Goal: Task Accomplishment & Management: Use online tool/utility

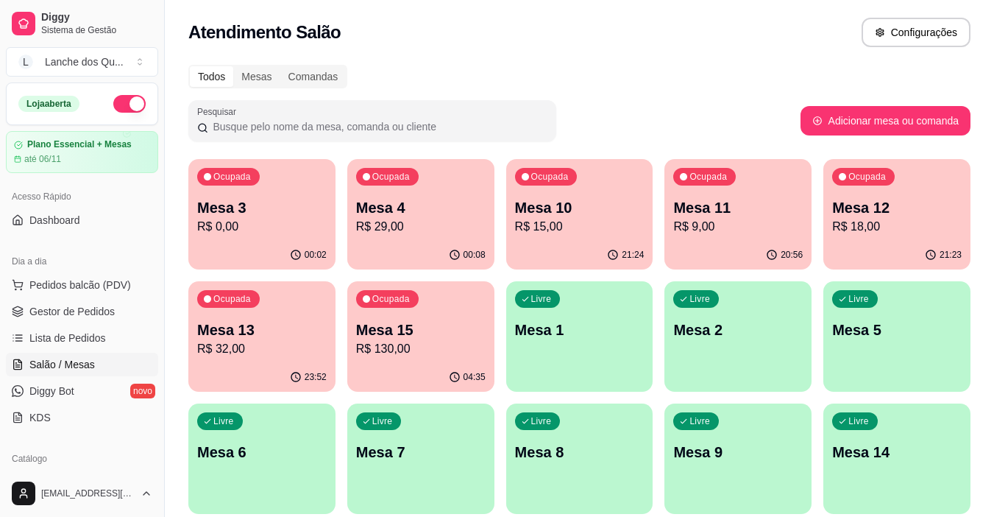
click at [541, 342] on div "Livre Mesa 1" at bounding box center [579, 327] width 147 height 93
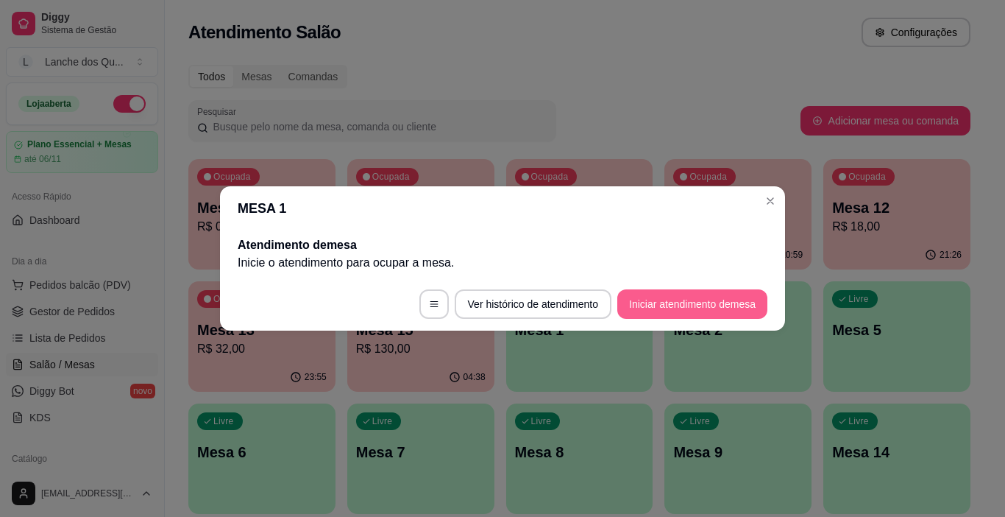
click at [690, 297] on button "Iniciar atendimento de mesa" at bounding box center [692, 303] width 150 height 29
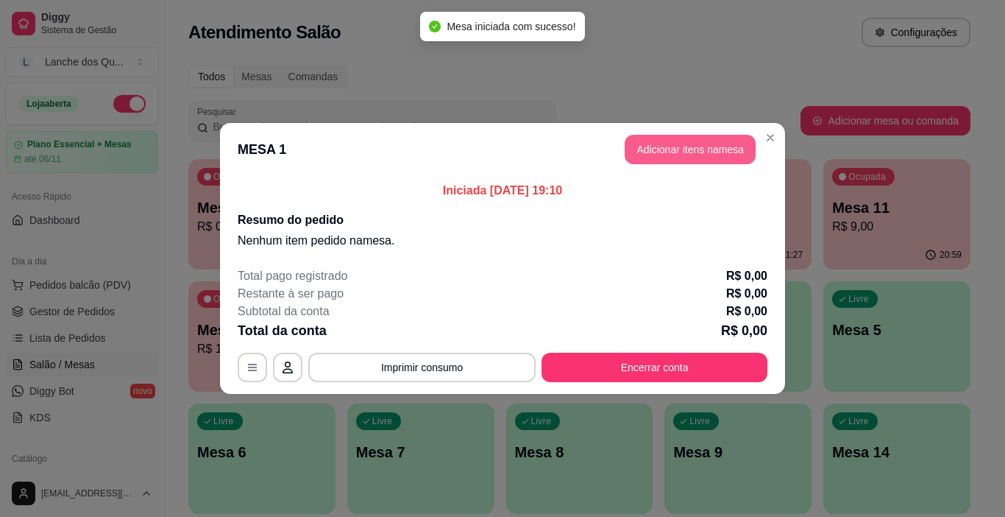
click at [685, 143] on button "Adicionar itens na mesa" at bounding box center [690, 149] width 131 height 29
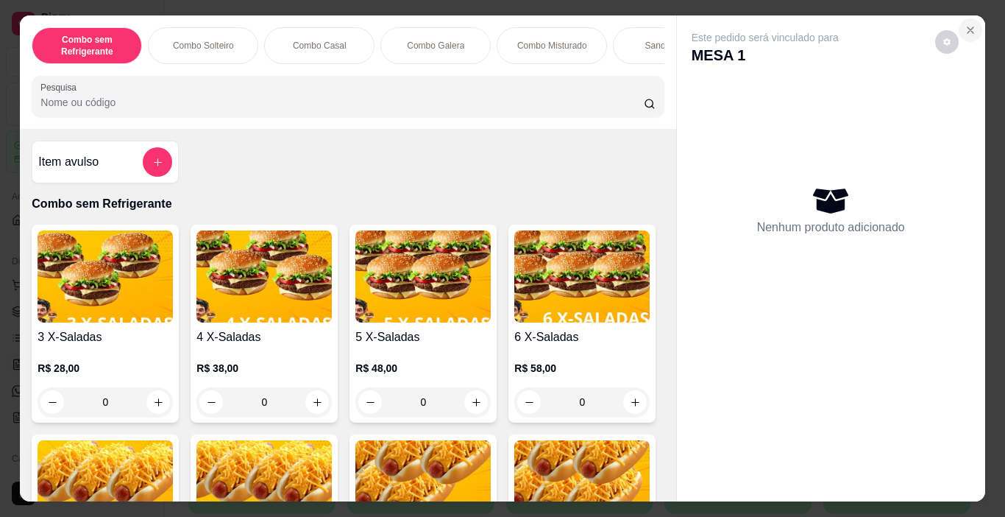
click at [969, 24] on icon "Close" at bounding box center [971, 30] width 12 height 12
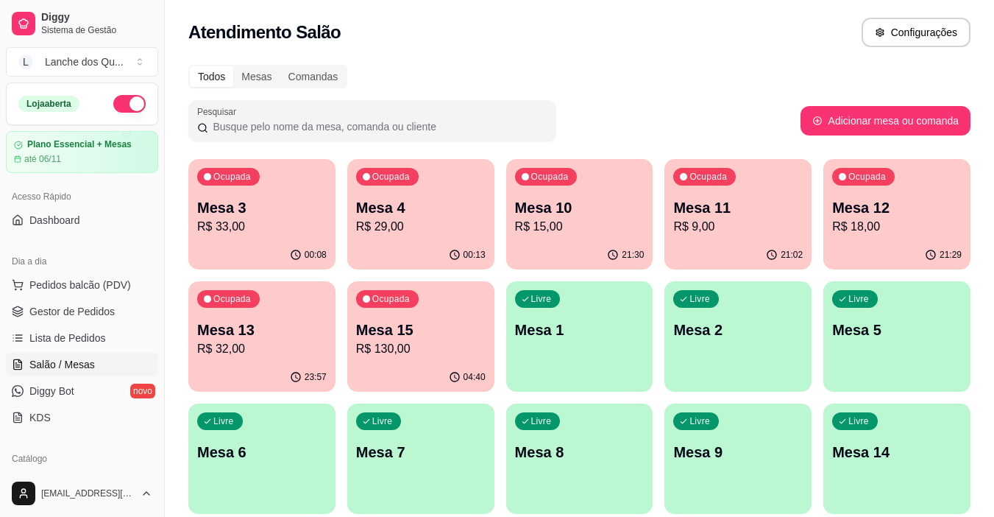
click at [244, 201] on p "Mesa 3" at bounding box center [262, 207] width 130 height 21
click at [522, 345] on div "Livre Mesa 1" at bounding box center [579, 327] width 147 height 93
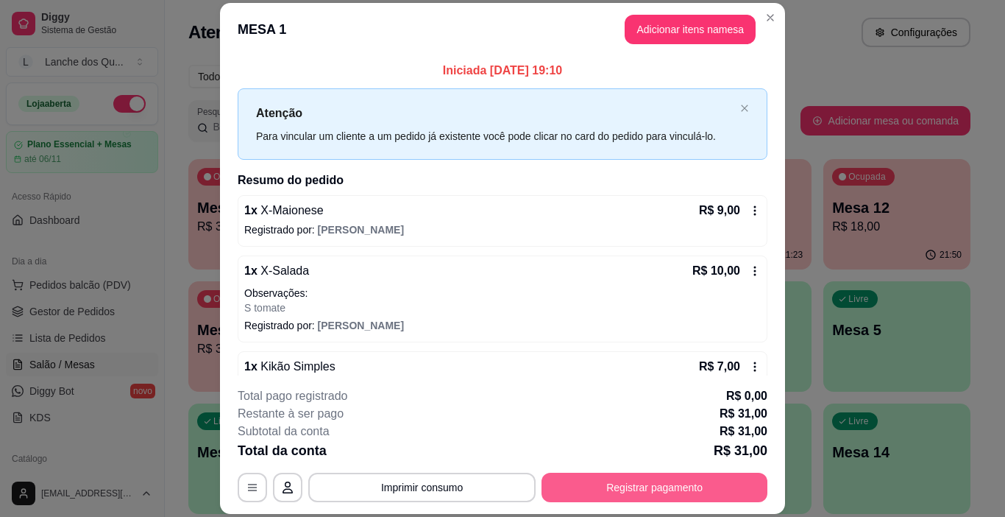
click at [653, 488] on button "Registrar pagamento" at bounding box center [655, 486] width 226 height 29
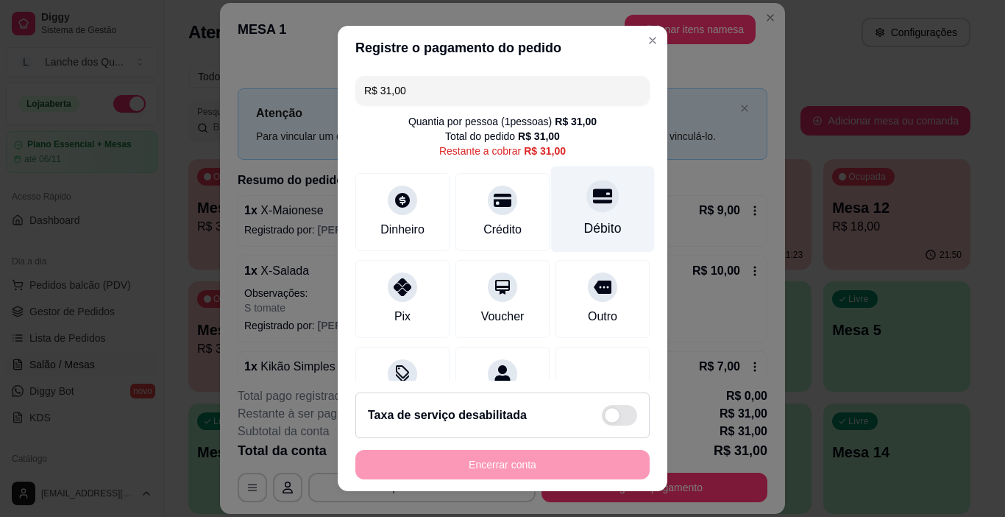
click at [600, 213] on div "Débito" at bounding box center [603, 209] width 104 height 86
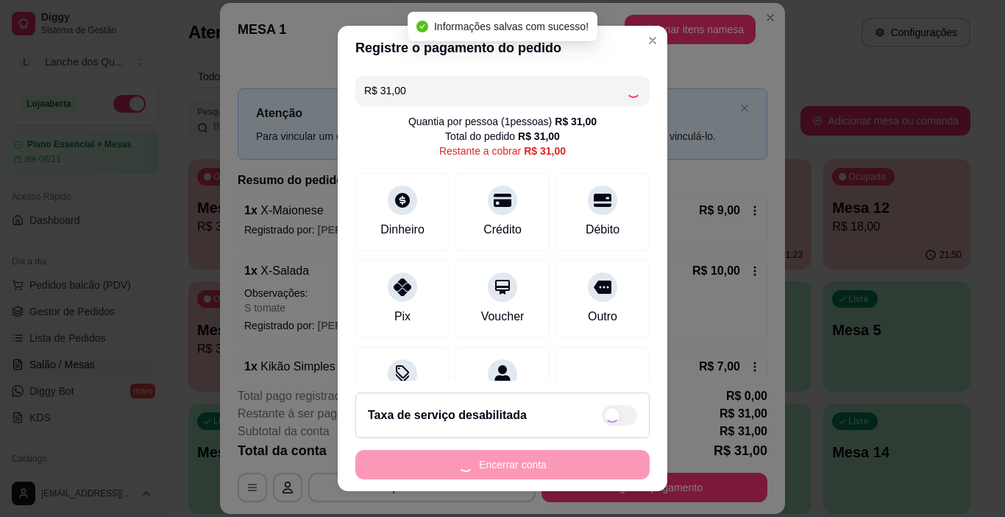
type input "R$ 0,00"
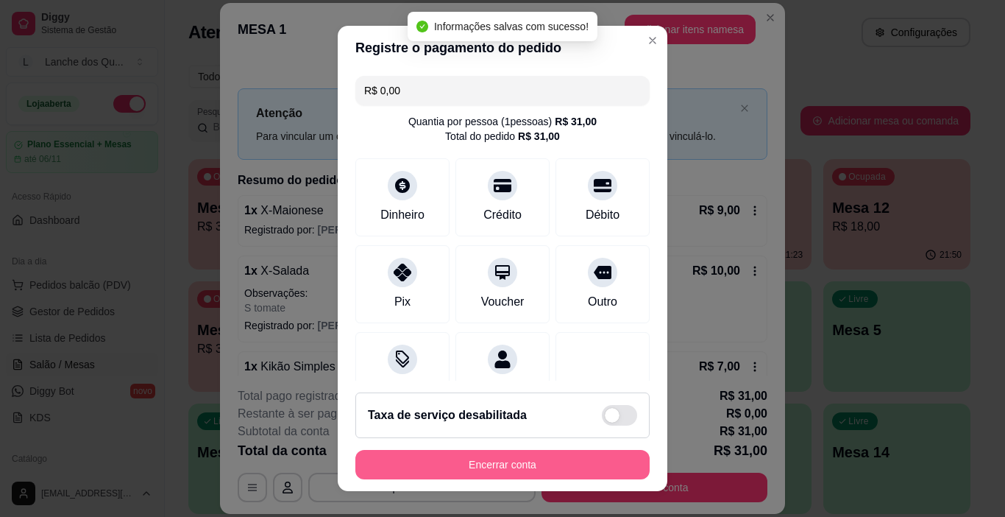
click at [561, 462] on button "Encerrar conta" at bounding box center [502, 464] width 294 height 29
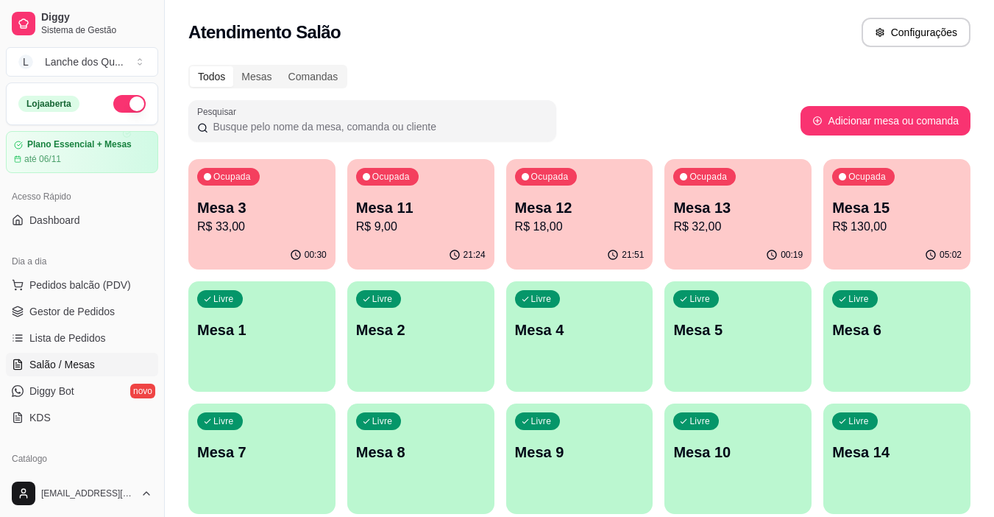
click at [261, 221] on p "R$ 33,00" at bounding box center [262, 227] width 130 height 18
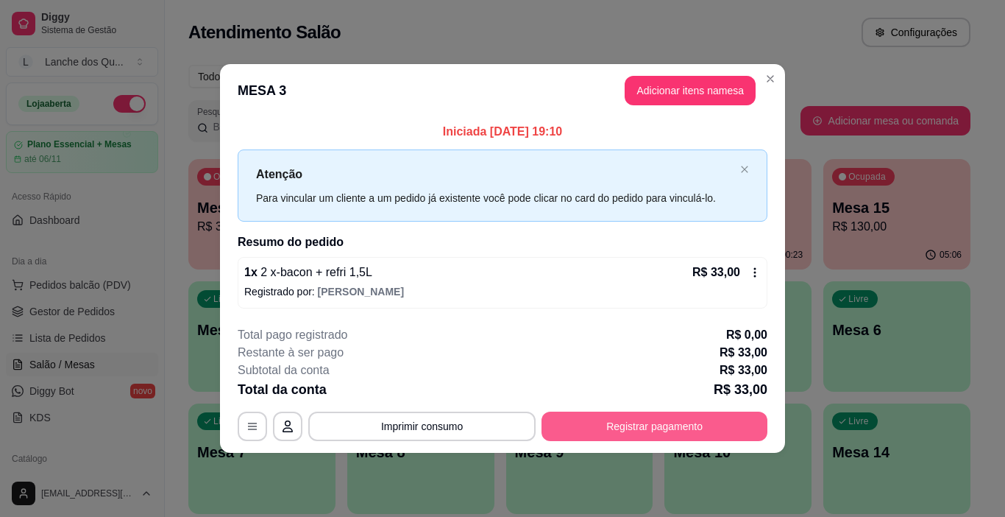
click at [603, 427] on button "Registrar pagamento" at bounding box center [655, 425] width 226 height 29
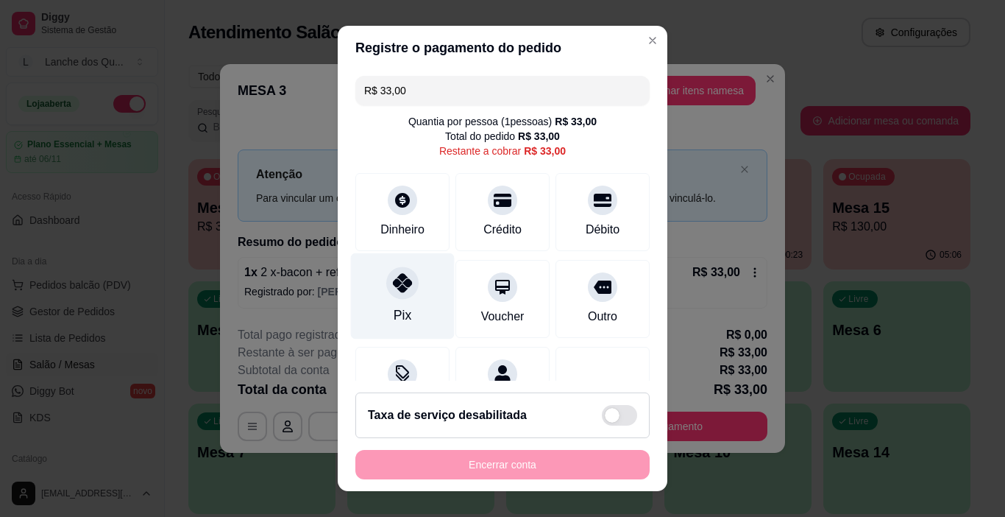
click at [372, 295] on div "Pix" at bounding box center [403, 296] width 104 height 86
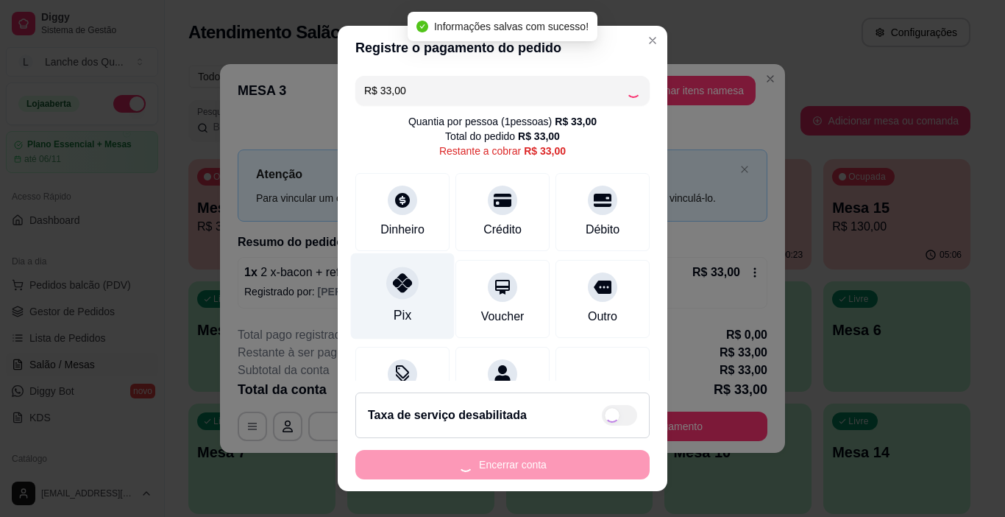
type input "R$ 0,00"
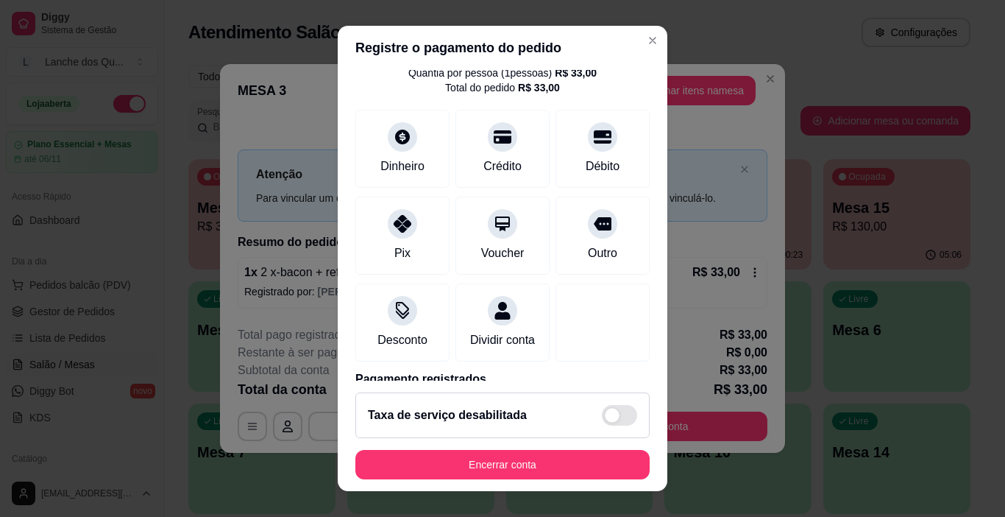
scroll to position [130, 0]
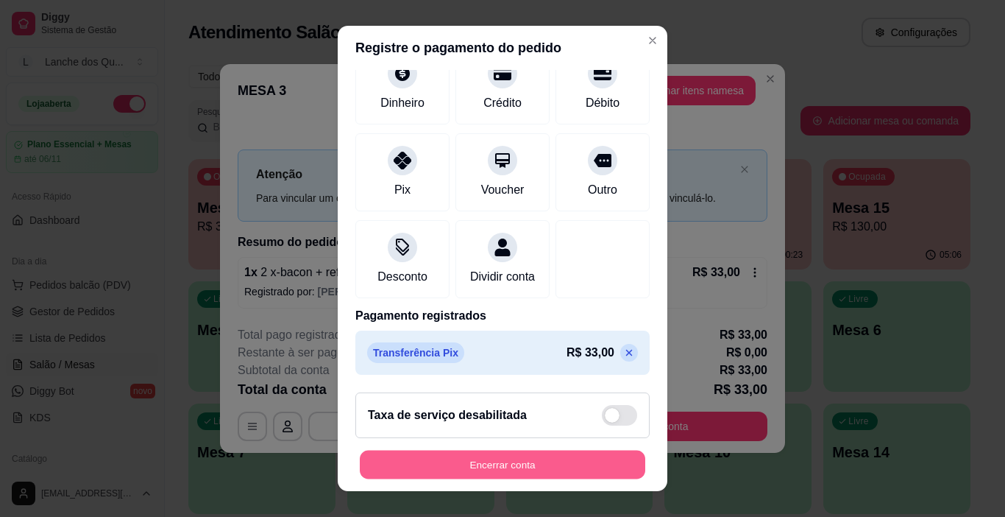
click at [522, 462] on button "Encerrar conta" at bounding box center [503, 464] width 286 height 29
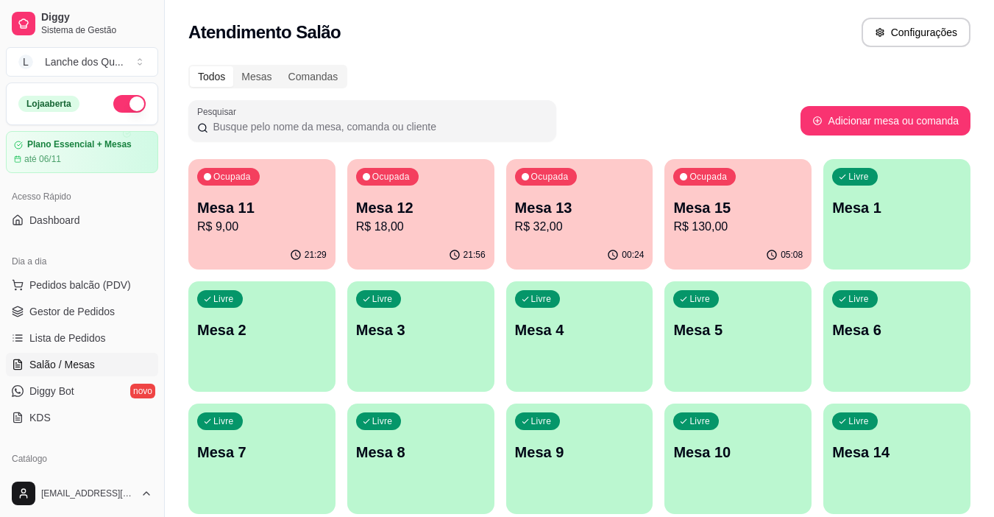
click at [899, 217] on p "Mesa 1" at bounding box center [897, 207] width 130 height 21
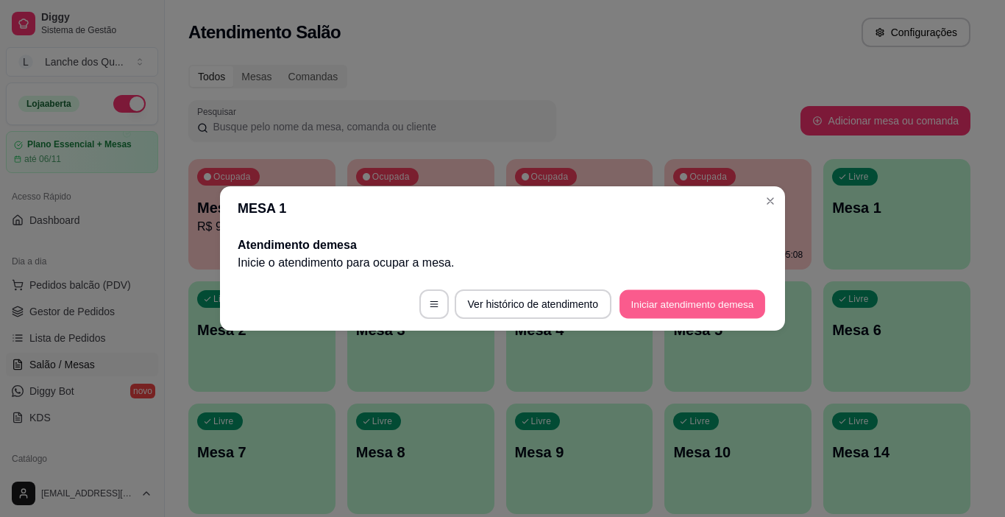
click at [662, 305] on button "Iniciar atendimento de mesa" at bounding box center [693, 304] width 146 height 29
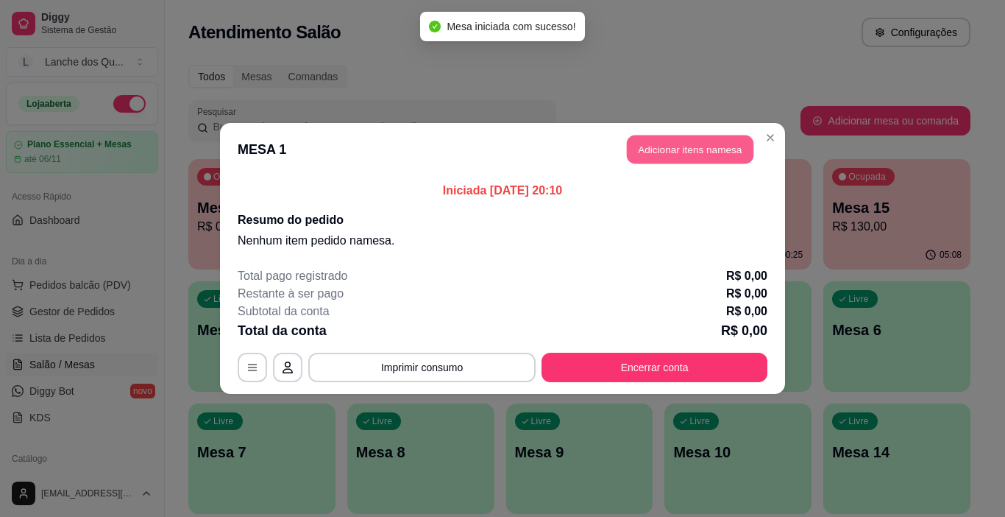
click at [674, 140] on button "Adicionar itens na mesa" at bounding box center [690, 149] width 127 height 29
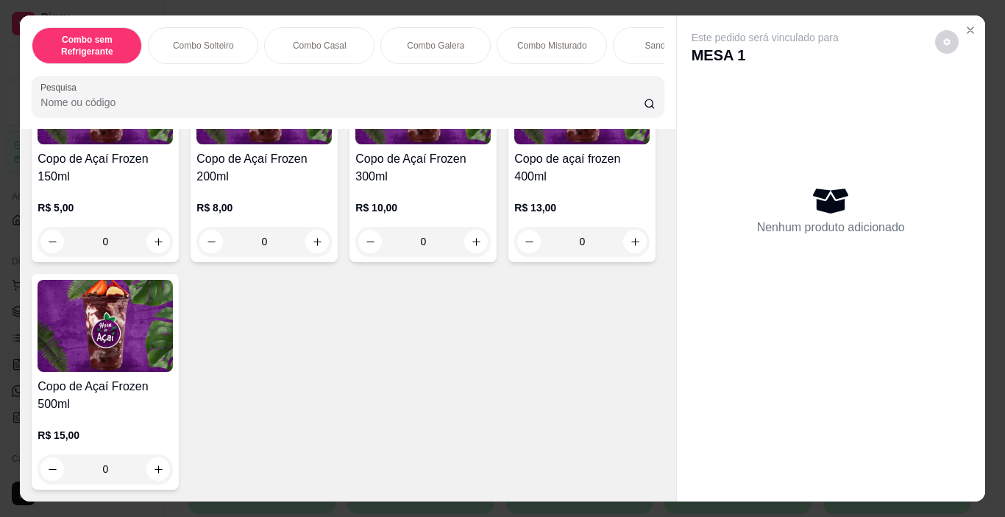
scroll to position [4562, 0]
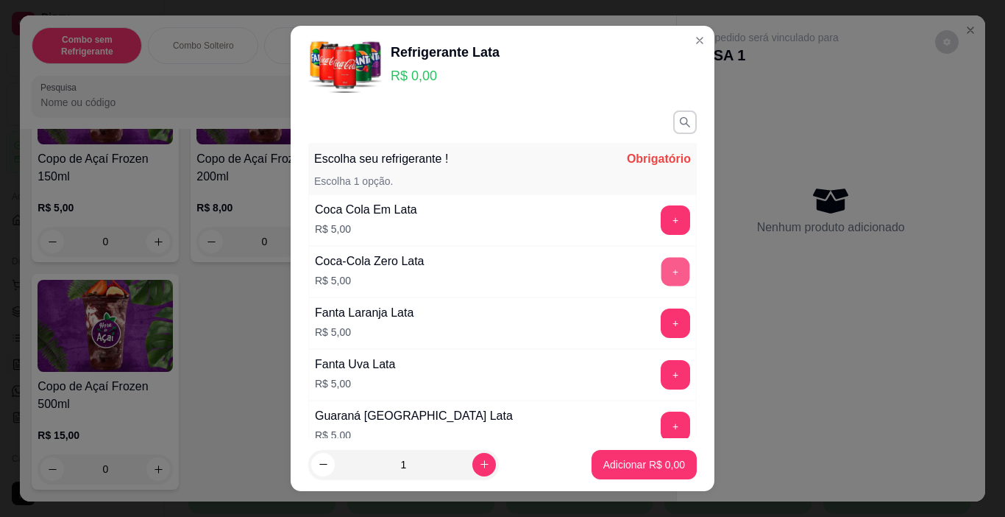
click at [662, 272] on button "+" at bounding box center [676, 272] width 29 height 29
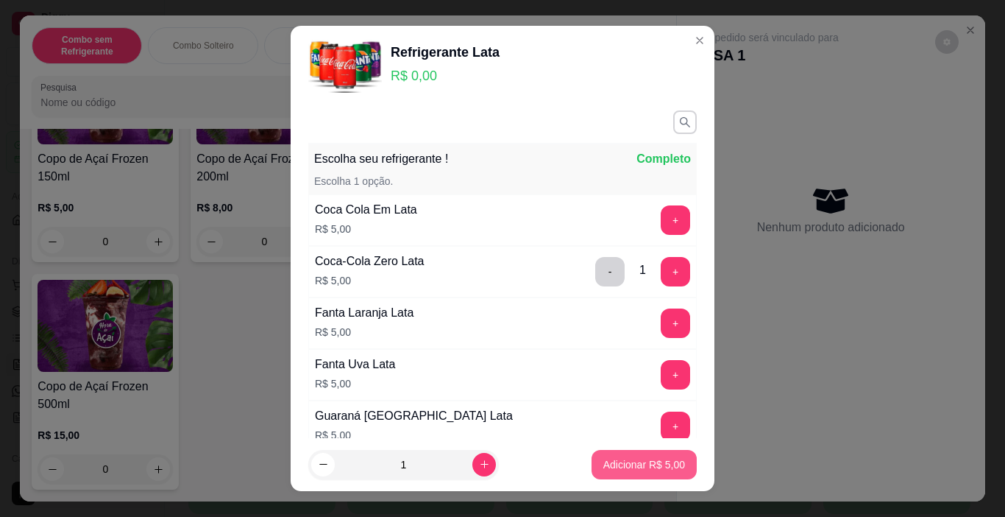
click at [605, 465] on p "Adicionar R$ 5,00" at bounding box center [644, 464] width 82 height 15
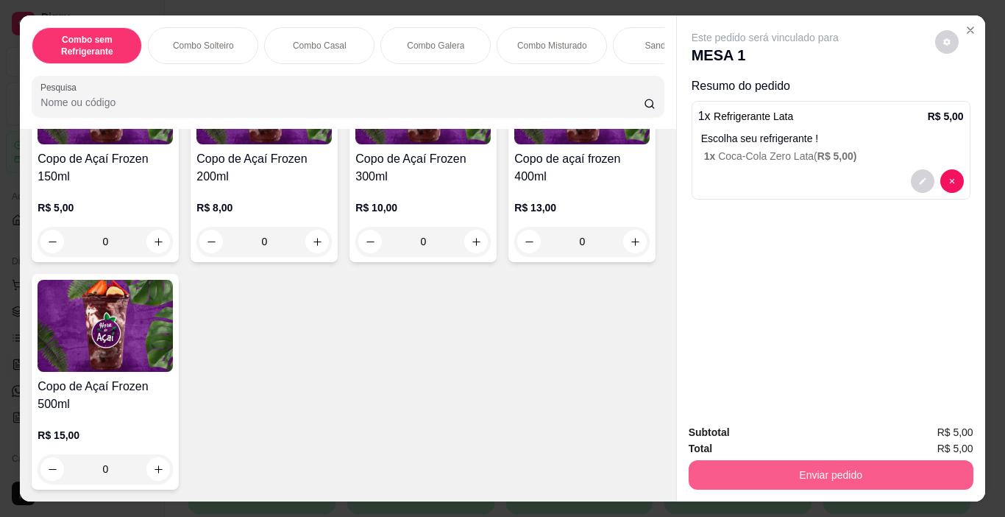
click at [750, 464] on button "Enviar pedido" at bounding box center [831, 474] width 285 height 29
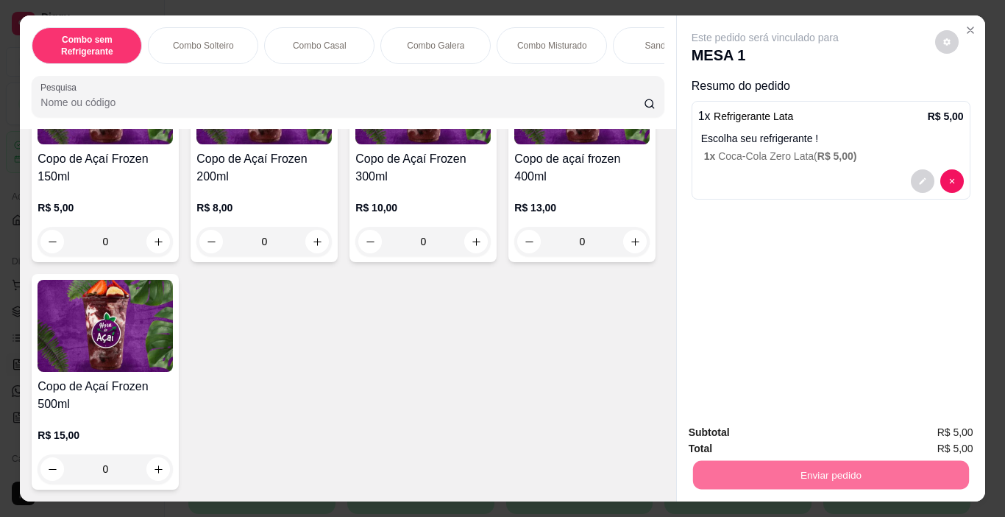
click at [953, 426] on button "Enviar pedido" at bounding box center [934, 433] width 83 height 28
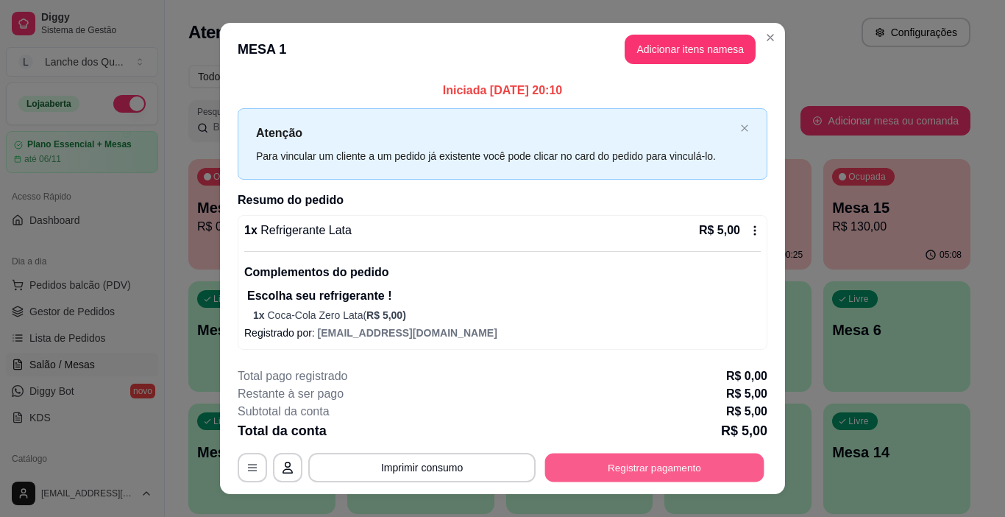
click at [613, 467] on button "Registrar pagamento" at bounding box center [654, 467] width 219 height 29
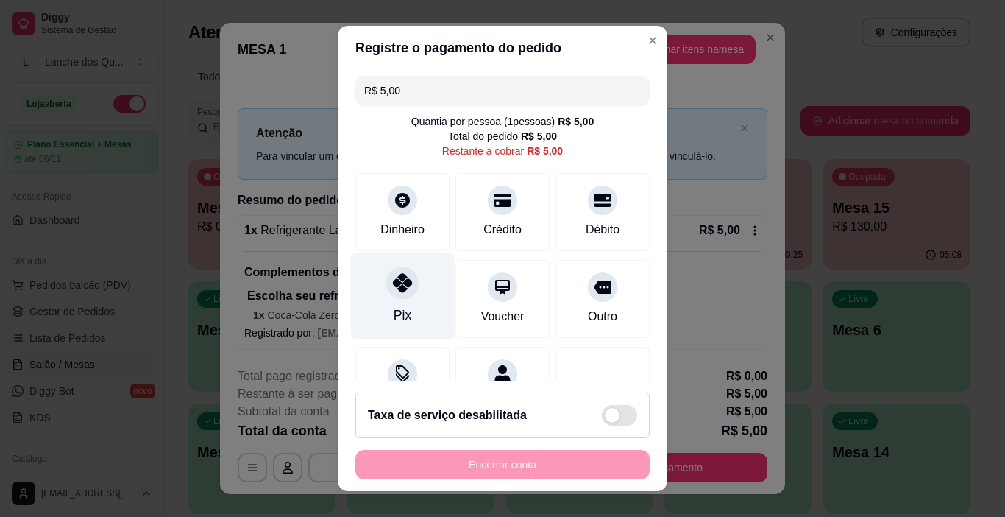
click at [393, 282] on icon at bounding box center [402, 282] width 19 height 19
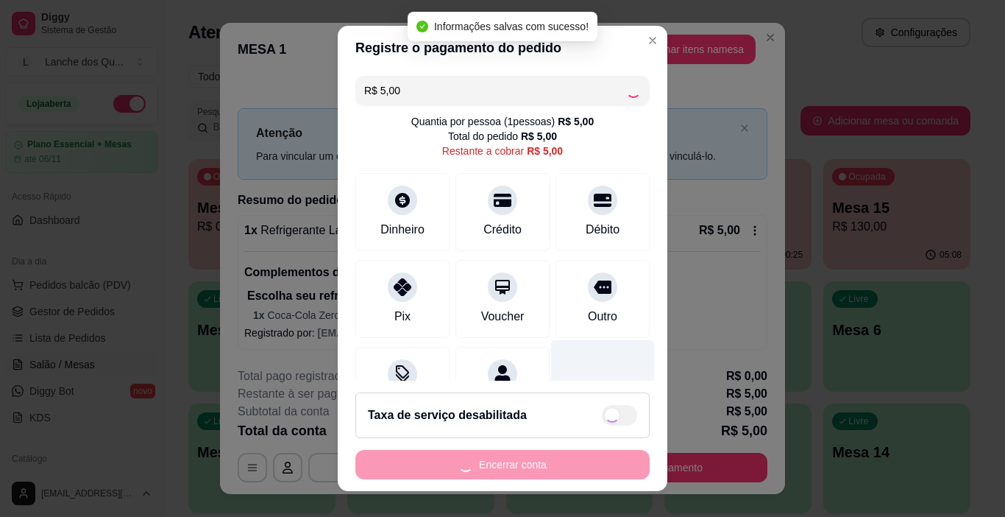
type input "R$ 0,00"
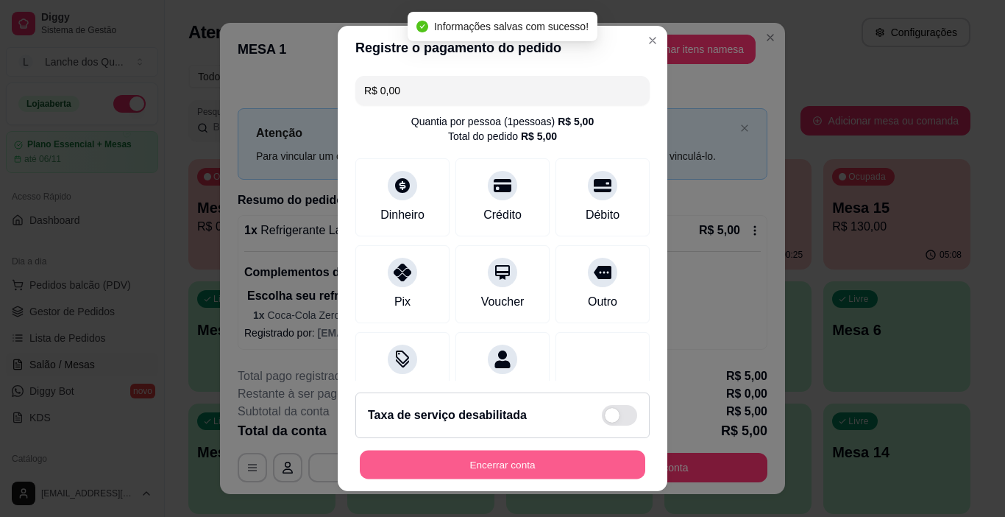
click at [531, 465] on button "Encerrar conta" at bounding box center [503, 464] width 286 height 29
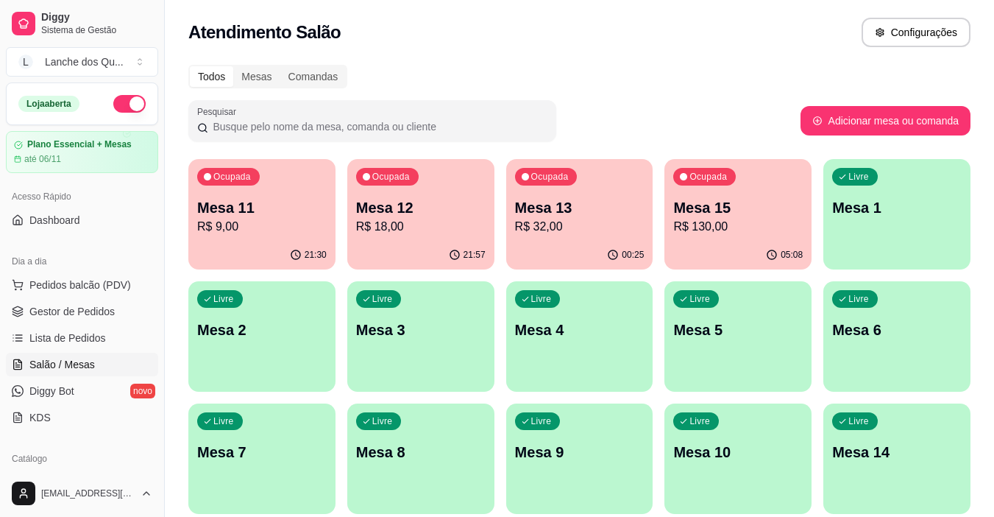
click at [231, 200] on p "Mesa 11" at bounding box center [262, 207] width 130 height 21
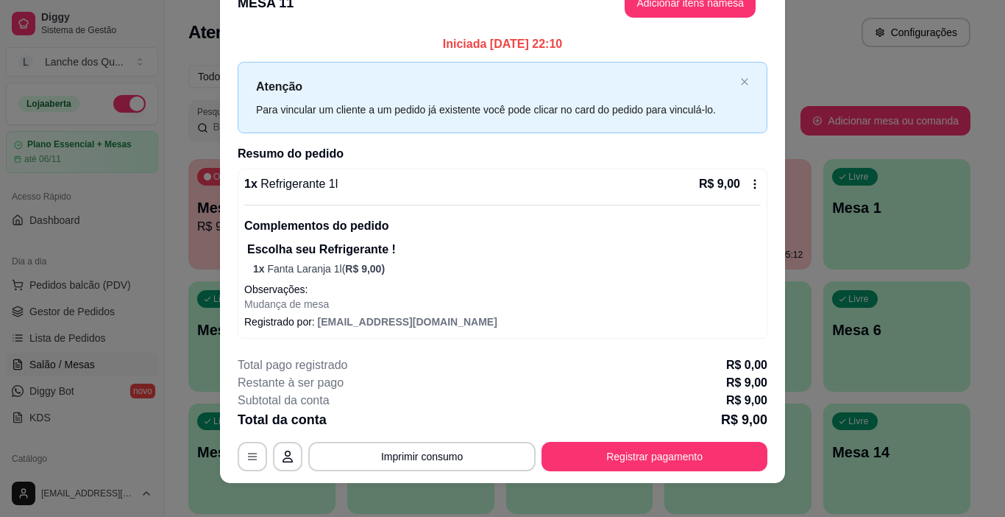
scroll to position [42, 0]
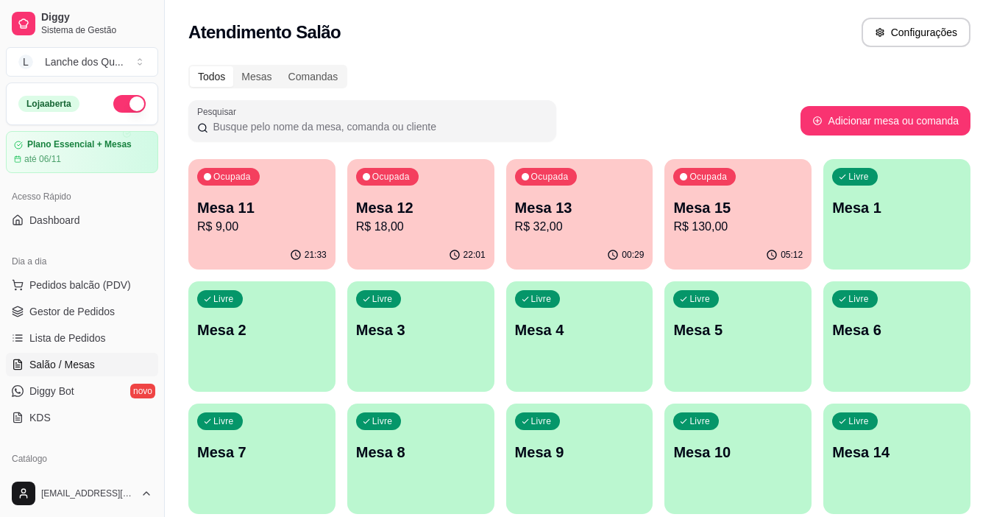
click at [270, 217] on div "Mesa 11 R$ 9,00" at bounding box center [262, 216] width 130 height 38
click at [419, 224] on p "R$ 18,00" at bounding box center [421, 227] width 130 height 18
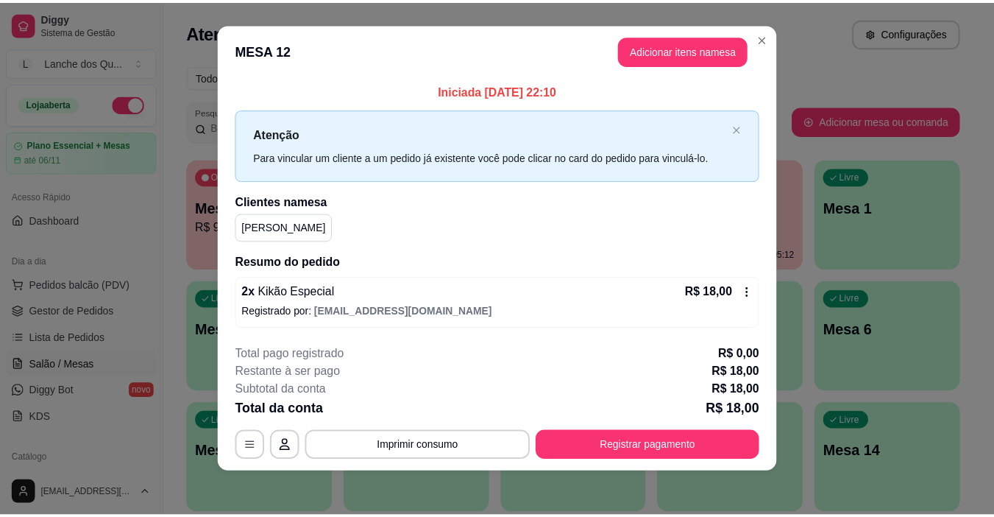
scroll to position [13, 0]
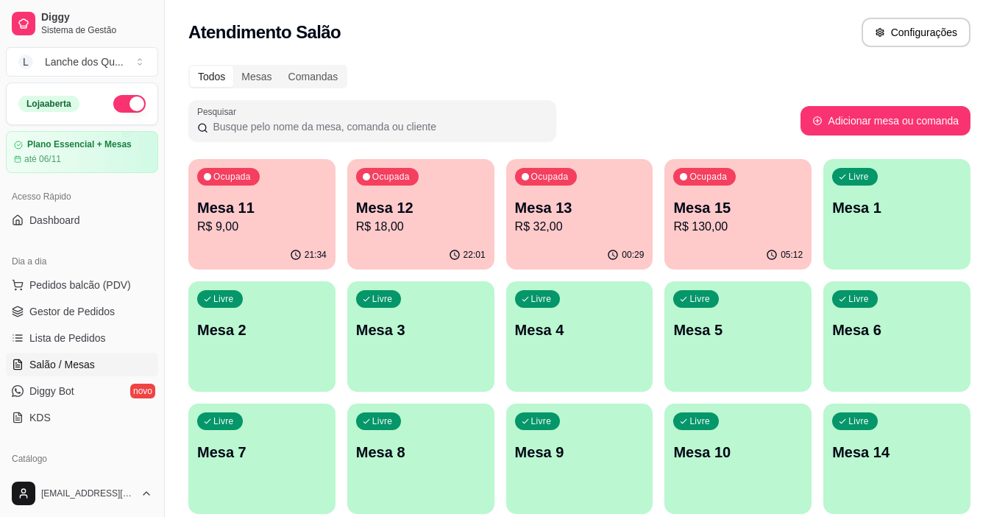
click at [526, 235] on p "R$ 32,00" at bounding box center [580, 227] width 130 height 18
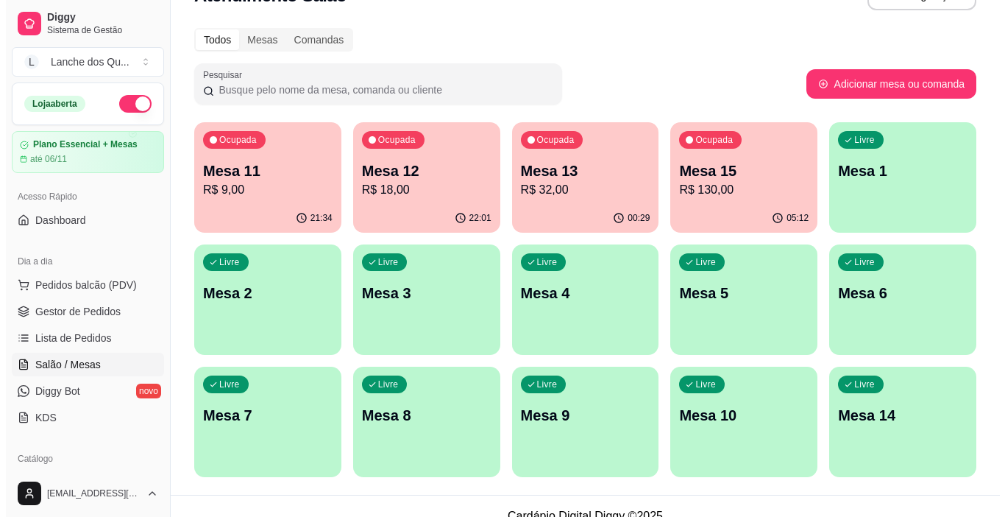
scroll to position [57, 0]
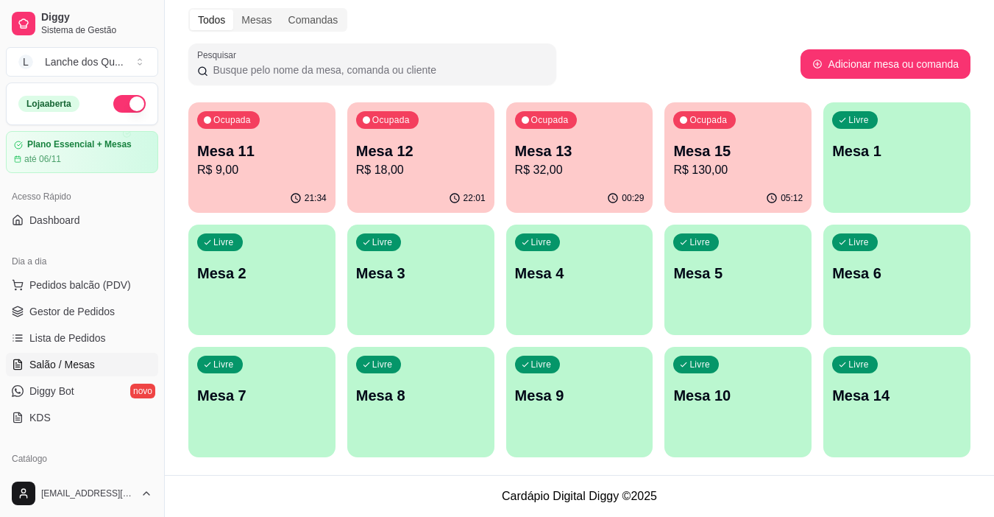
click at [754, 149] on p "Mesa 15" at bounding box center [738, 151] width 130 height 21
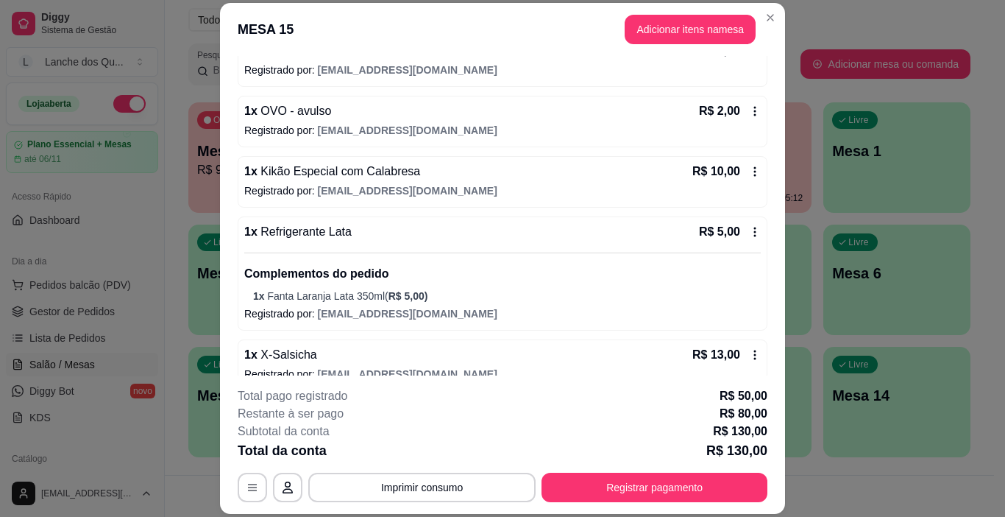
scroll to position [662, 0]
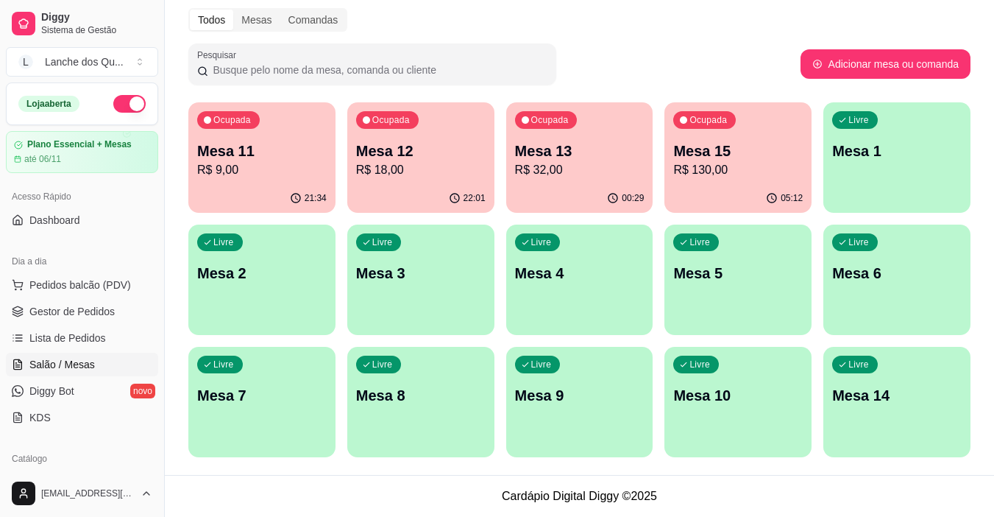
click at [555, 174] on p "R$ 32,00" at bounding box center [580, 170] width 130 height 18
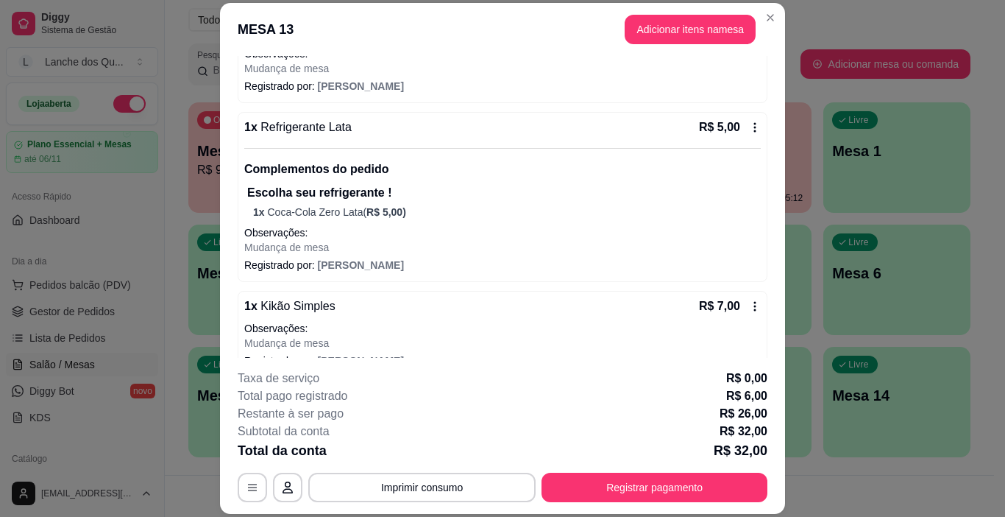
scroll to position [456, 0]
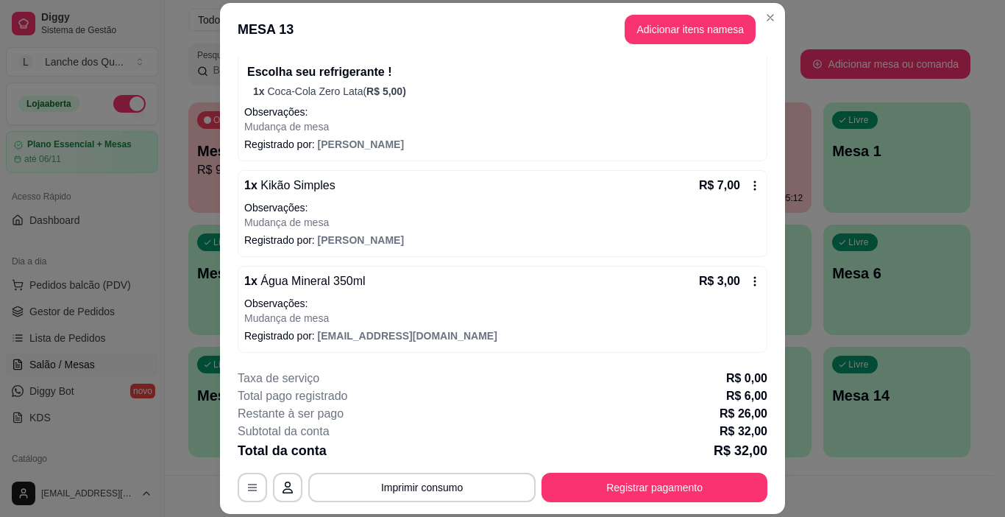
click at [745, 414] on p "R$ 26,00" at bounding box center [744, 414] width 48 height 18
click at [744, 389] on p "R$ 6,00" at bounding box center [746, 396] width 41 height 18
click at [737, 412] on p "R$ 26,00" at bounding box center [744, 414] width 48 height 18
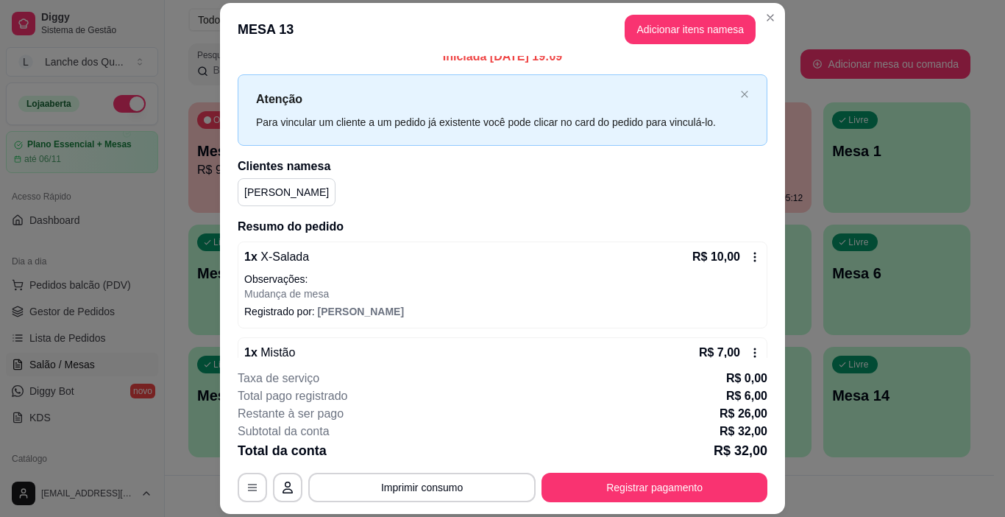
scroll to position [0, 0]
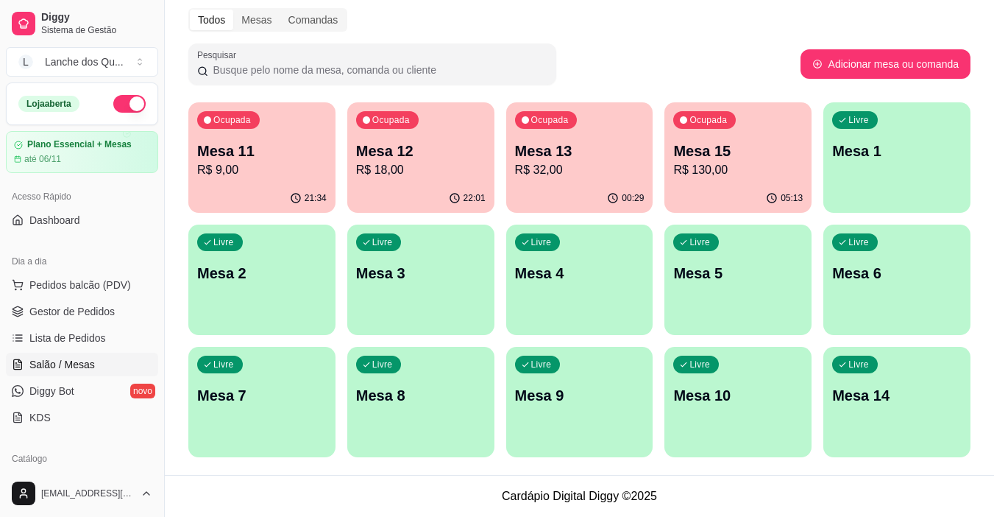
click at [411, 154] on p "Mesa 12" at bounding box center [421, 151] width 130 height 21
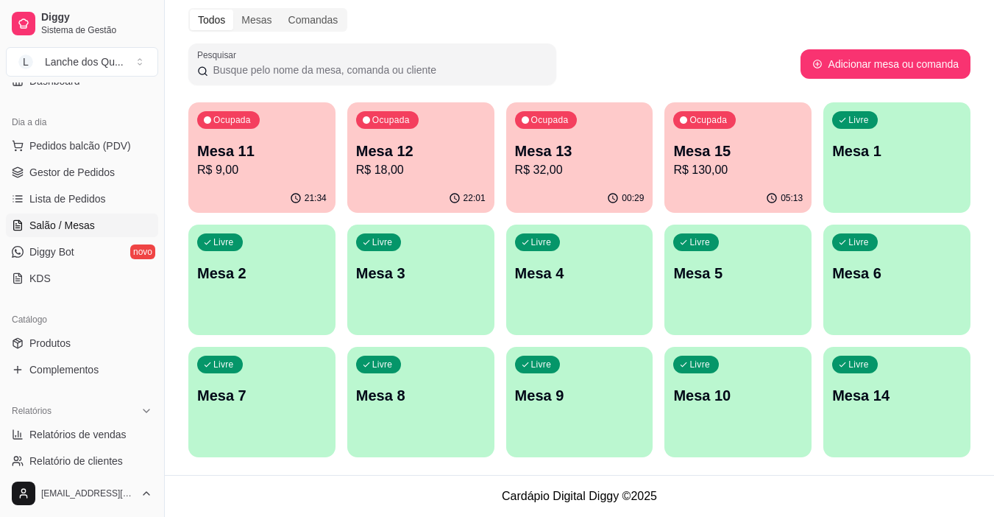
scroll to position [147, 0]
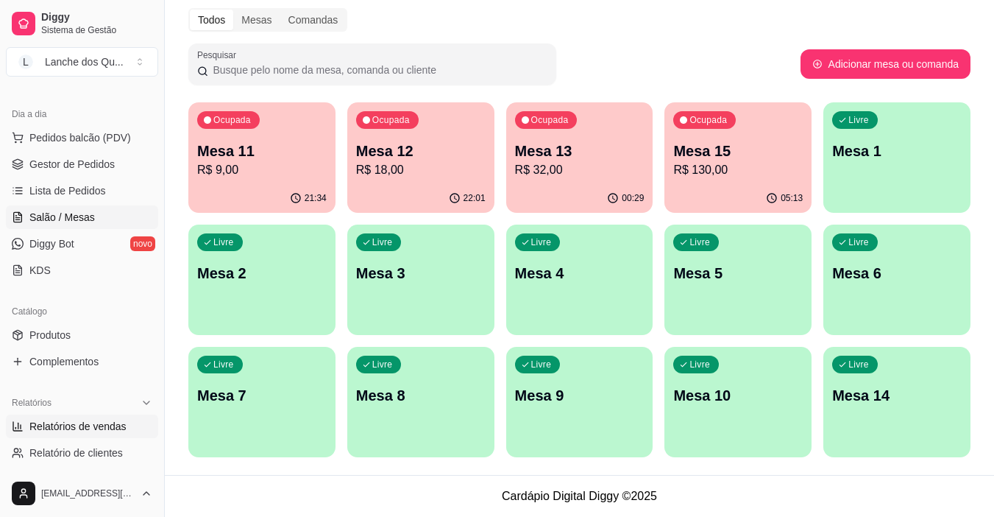
click at [69, 422] on span "Relatórios de vendas" at bounding box center [77, 426] width 97 height 15
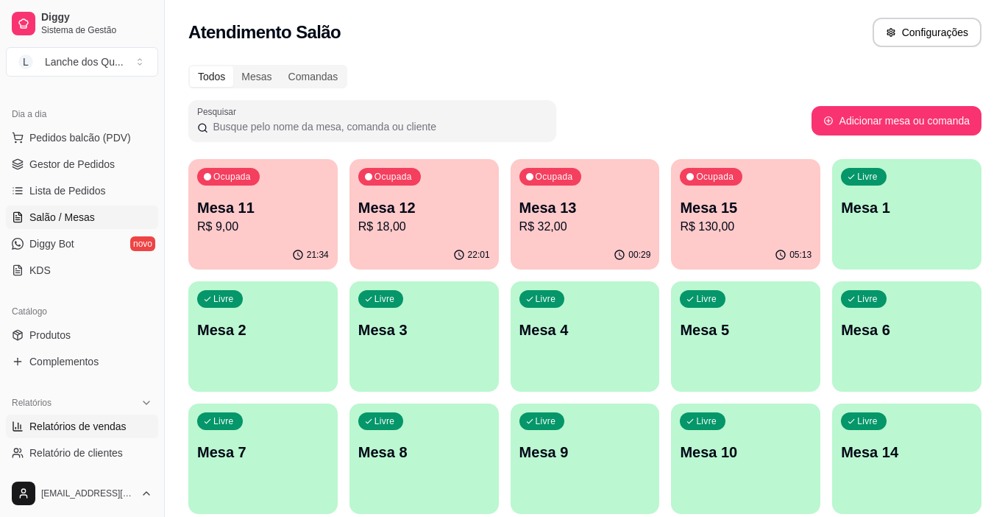
select select "ALL"
select select "0"
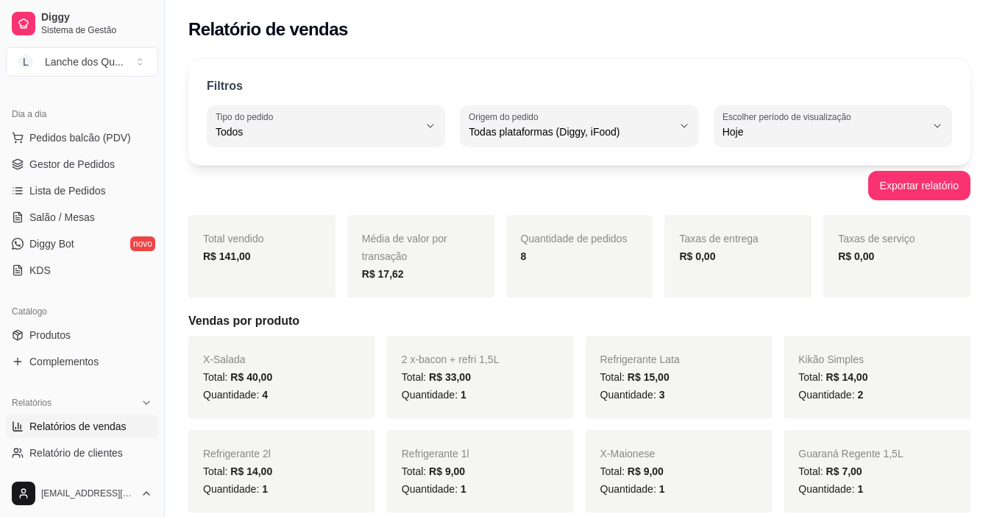
click at [231, 264] on div "R$ 141,00" at bounding box center [262, 256] width 118 height 18
click at [236, 258] on strong "R$ 141,00" at bounding box center [227, 256] width 48 height 12
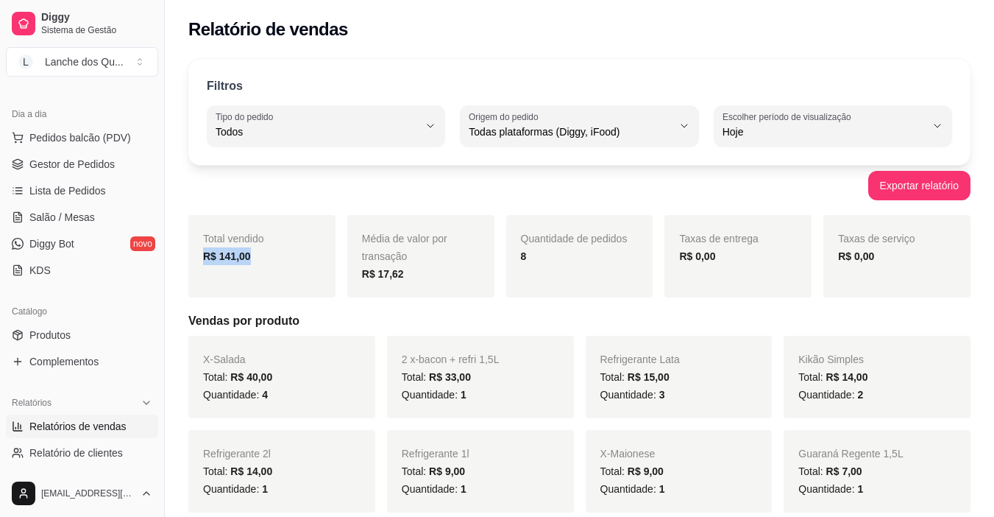
click at [236, 258] on strong "R$ 141,00" at bounding box center [227, 256] width 48 height 12
click at [411, 271] on div "R$ 17,62" at bounding box center [421, 274] width 118 height 18
click at [227, 257] on strong "R$ 141,00" at bounding box center [227, 256] width 48 height 12
click at [230, 257] on strong "R$ 141,00" at bounding box center [227, 256] width 48 height 12
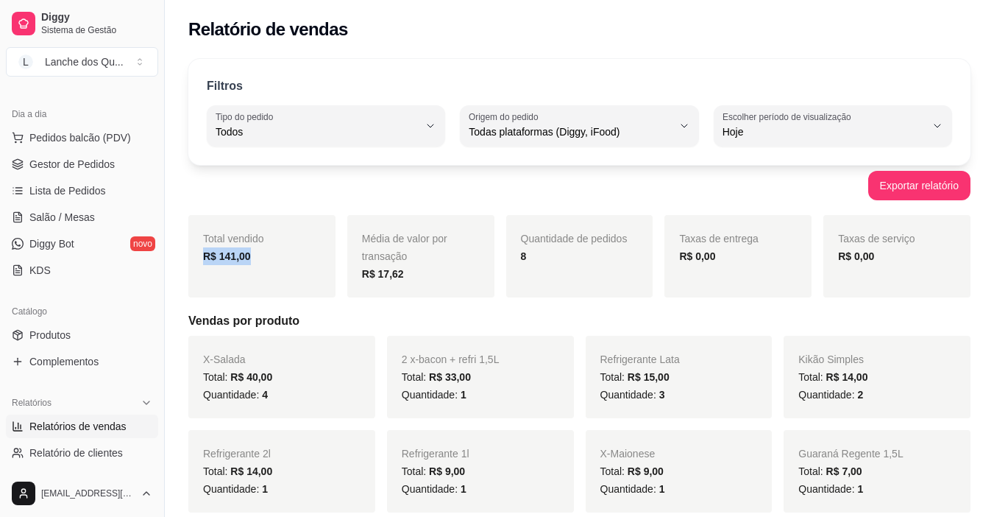
drag, startPoint x: 230, startPoint y: 257, endPoint x: 258, endPoint y: 248, distance: 29.3
click at [230, 257] on strong "R$ 141,00" at bounding box center [227, 256] width 48 height 12
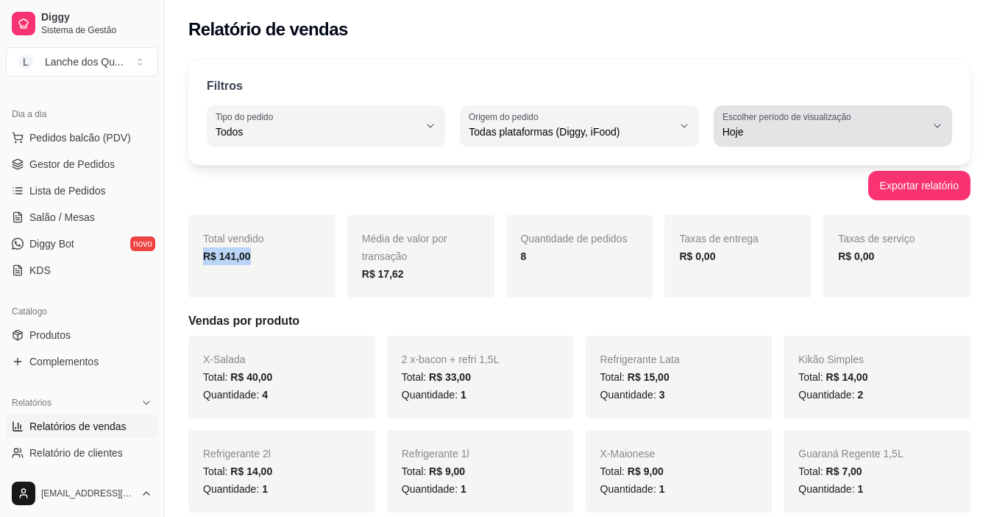
click at [854, 126] on span "Hoje" at bounding box center [824, 131] width 203 height 15
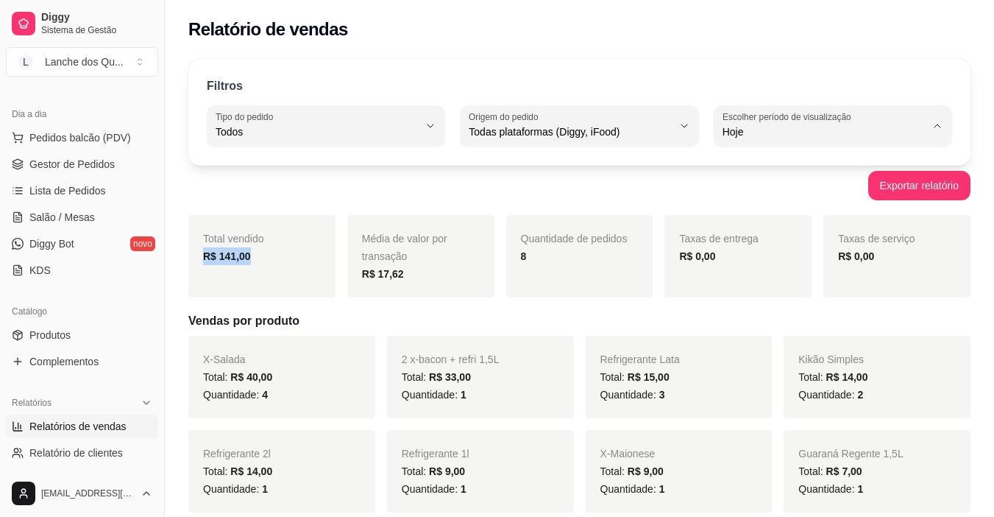
click at [766, 318] on span "Customizado" at bounding box center [825, 311] width 192 height 14
type input "-1"
select select "-1"
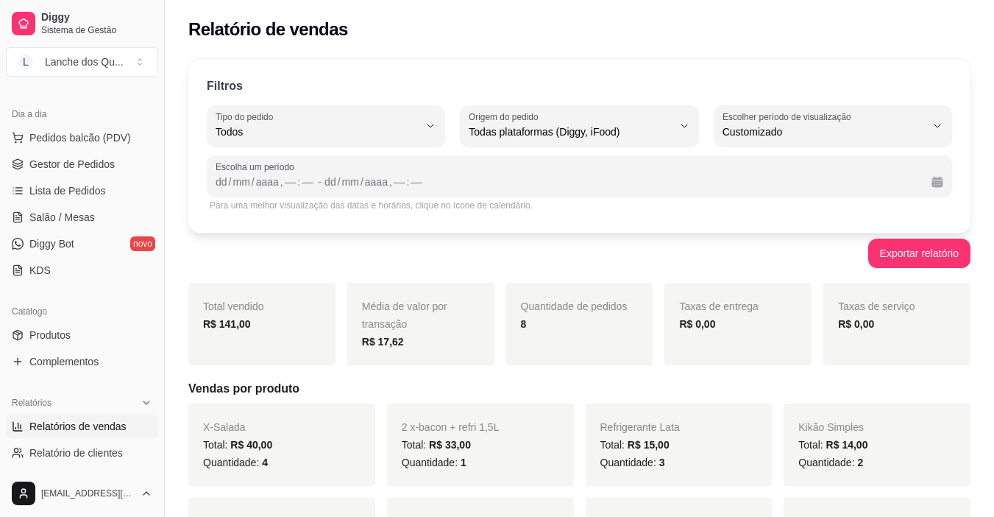
click at [547, 197] on div "Para uma melhor visualização das datas e horários, clique no ícone de calendári…" at bounding box center [579, 205] width 745 height 18
click at [548, 189] on div "dd / mm / aaaa , –– : ––" at bounding box center [622, 182] width 595 height 18
click at [311, 247] on div "Exportar relatório" at bounding box center [579, 252] width 782 height 29
click at [59, 220] on span "Salão / Mesas" at bounding box center [61, 217] width 65 height 15
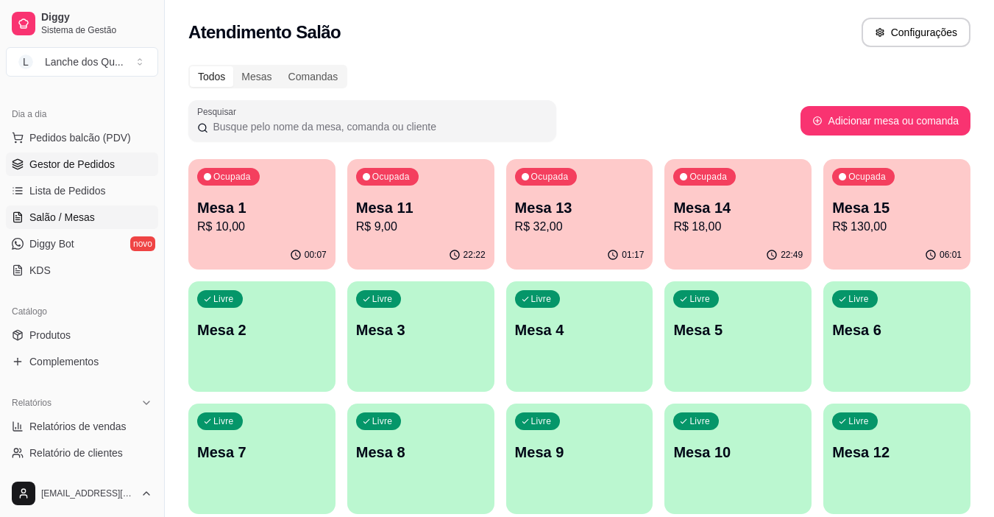
click at [67, 171] on span "Gestor de Pedidos" at bounding box center [71, 164] width 85 height 15
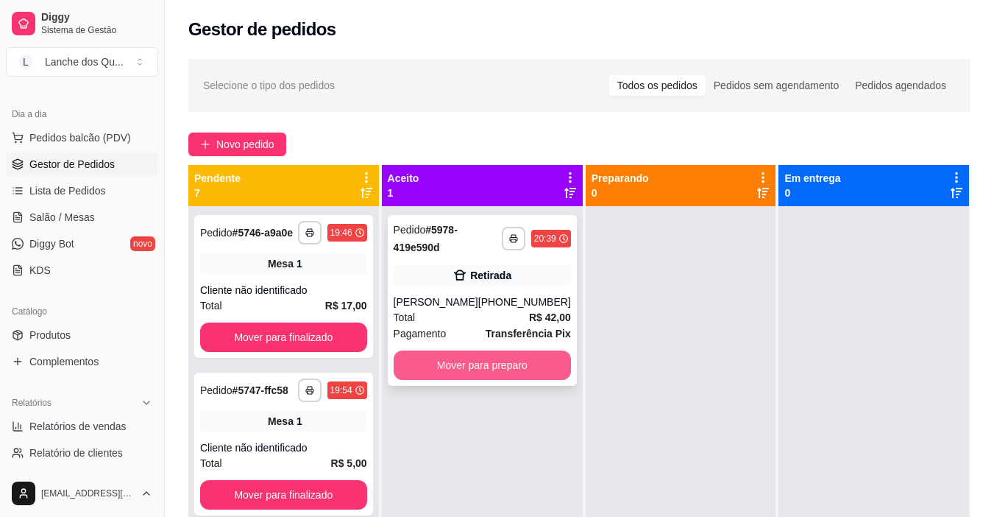
click at [492, 360] on button "Mover para preparo" at bounding box center [482, 364] width 177 height 29
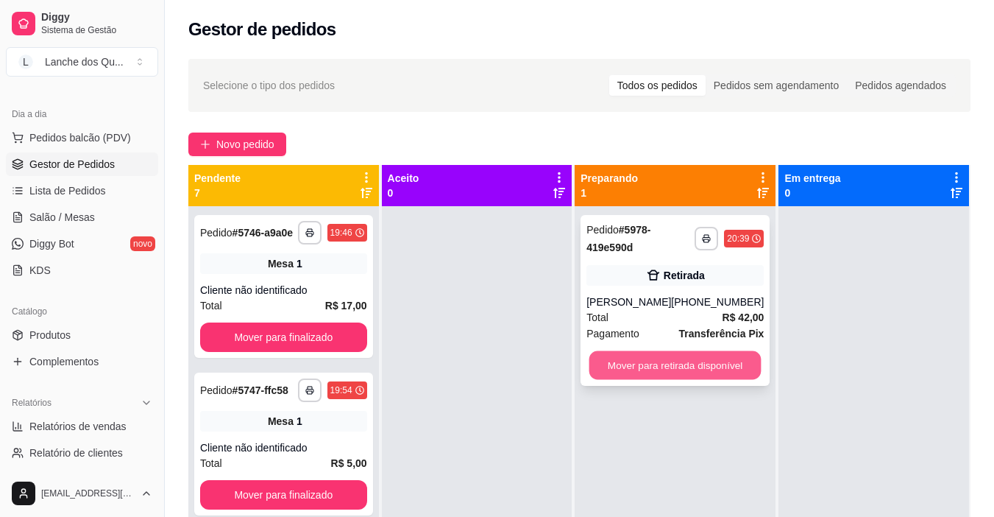
click at [670, 372] on button "Mover para retirada disponível" at bounding box center [675, 365] width 172 height 29
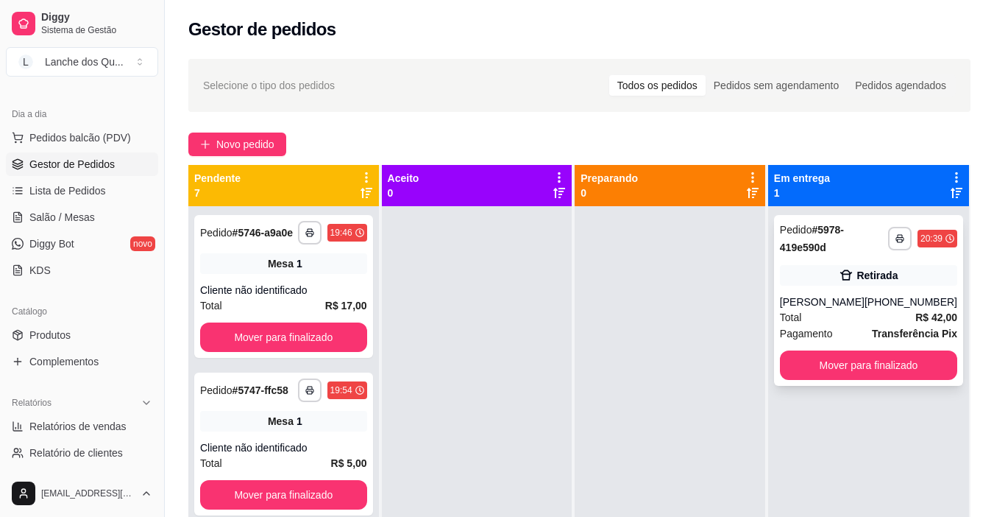
click at [918, 295] on div "[PHONE_NUMBER]" at bounding box center [911, 301] width 93 height 15
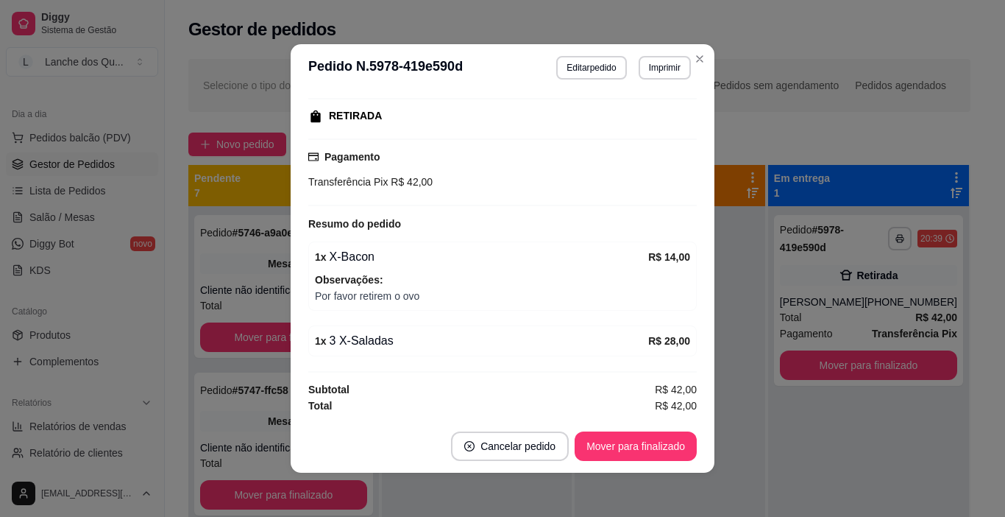
scroll to position [3, 0]
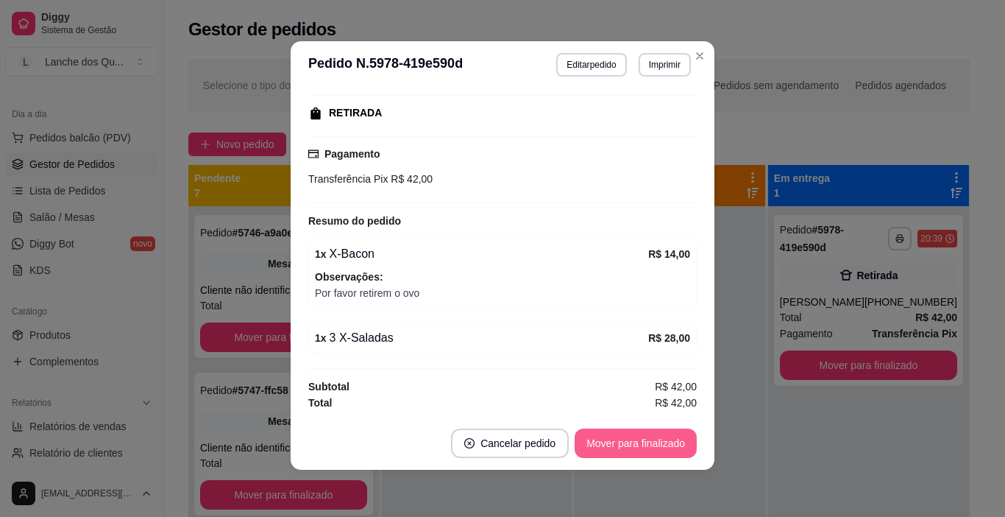
click at [609, 449] on button "Mover para finalizado" at bounding box center [636, 442] width 122 height 29
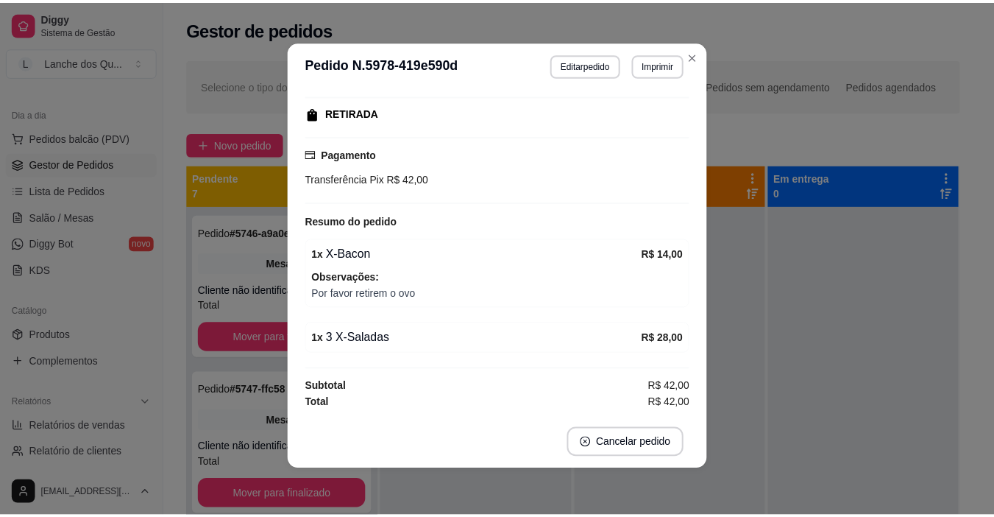
scroll to position [191, 0]
